Goal: Communication & Community: Ask a question

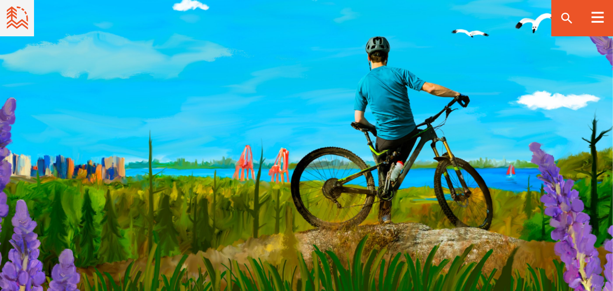
scroll to position [973, 0]
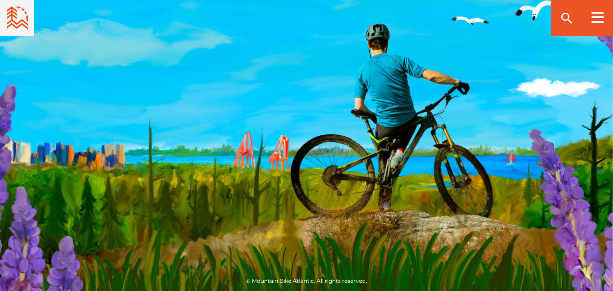
drag, startPoint x: 613, startPoint y: 239, endPoint x: 620, endPoint y: 248, distance: 11.0
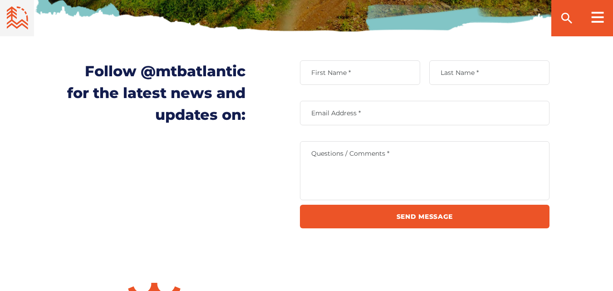
scroll to position [317, 0]
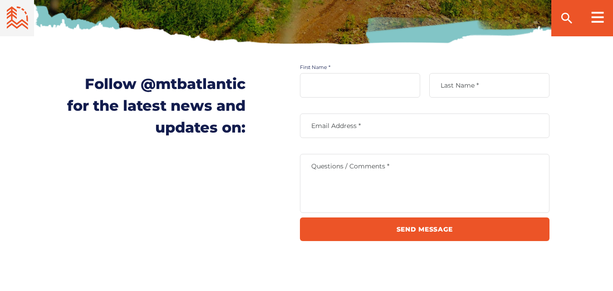
click at [318, 79] on input "First Name *" at bounding box center [360, 85] width 120 height 25
type input "[PERSON_NAME]"
click at [485, 87] on label "Last Name *" at bounding box center [489, 85] width 120 height 8
click at [485, 87] on input "Last Name *" at bounding box center [489, 85] width 120 height 25
type input "[PERSON_NAME]"
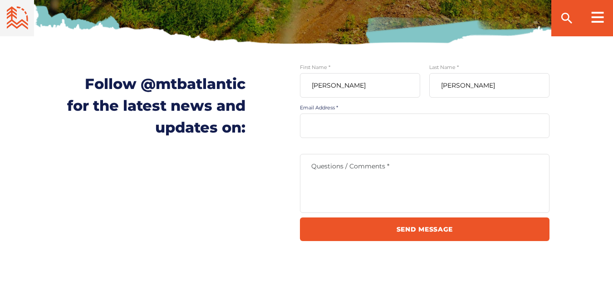
click at [352, 132] on input "Email Address *" at bounding box center [425, 125] width 250 height 25
paste input "<media@favoritebikes.com"
click at [315, 128] on input "<media@favoritebikes.com" at bounding box center [425, 125] width 250 height 25
type input "media@favoritebikes.com"
click at [356, 176] on textarea "Questions / Comments *" at bounding box center [425, 183] width 250 height 59
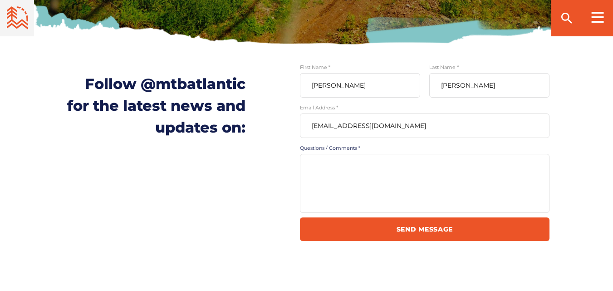
paste textarea "Hi, I hope you're doing great! My name is Sanjay Makasana, and I’m reaching out…"
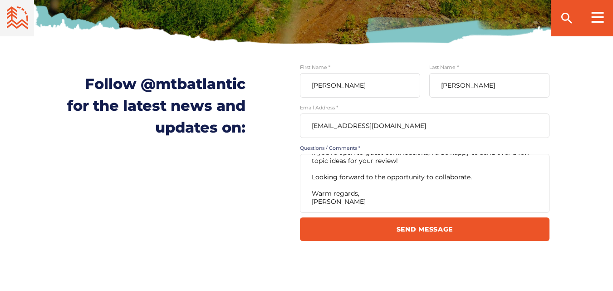
scroll to position [0, 0]
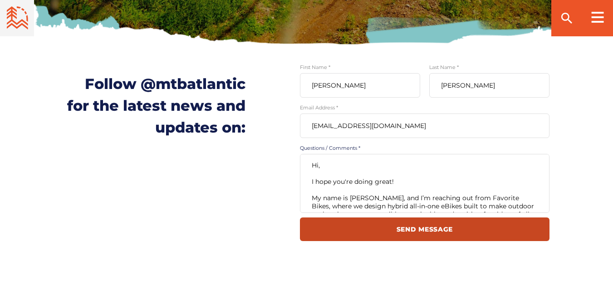
type textarea "Hi, I hope you're doing great! My name is Sanjay Makasana, and I’m reaching out…"
click at [477, 229] on input "Send Message" at bounding box center [425, 229] width 250 height 24
